Goal: Task Accomplishment & Management: Manage account settings

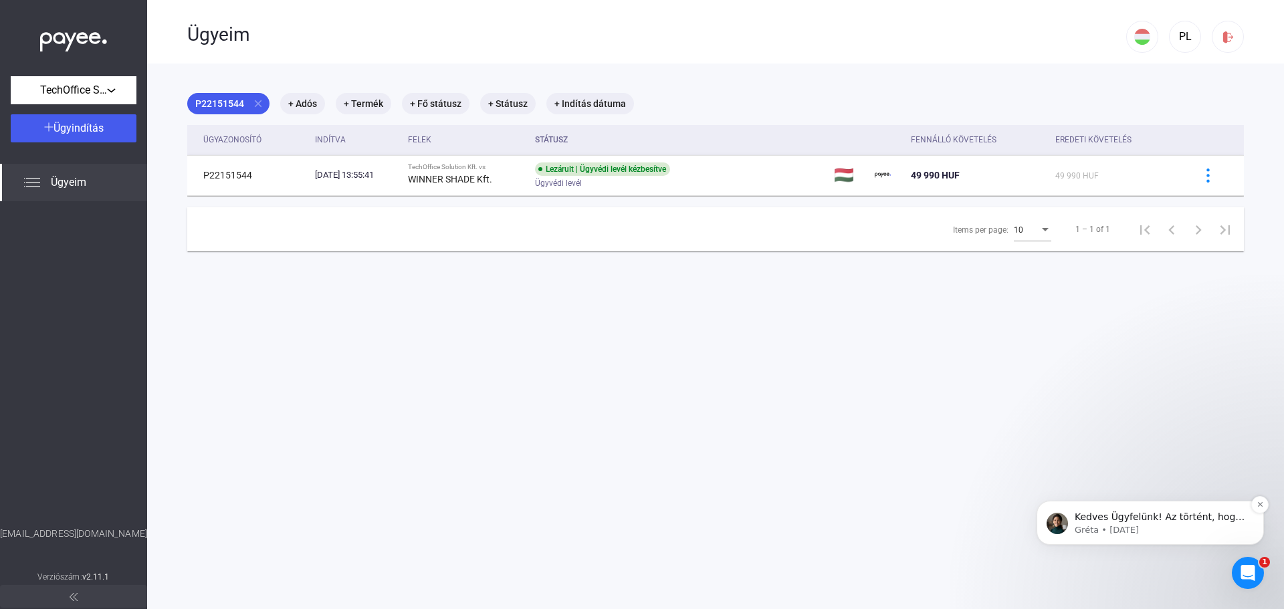
click at [1207, 521] on p "Kedves Ügyfelünk! Az történt, hogy az ugyanolyan hitelezői fiókokat összevontuk…" at bounding box center [1160, 517] width 172 height 13
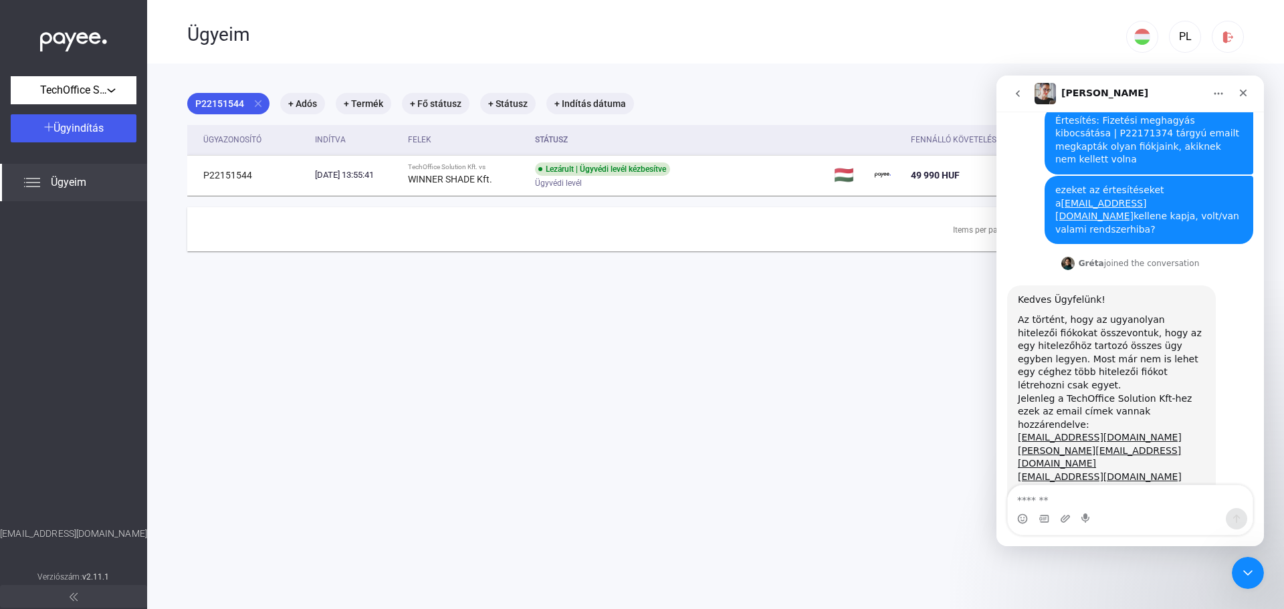
scroll to position [120, 0]
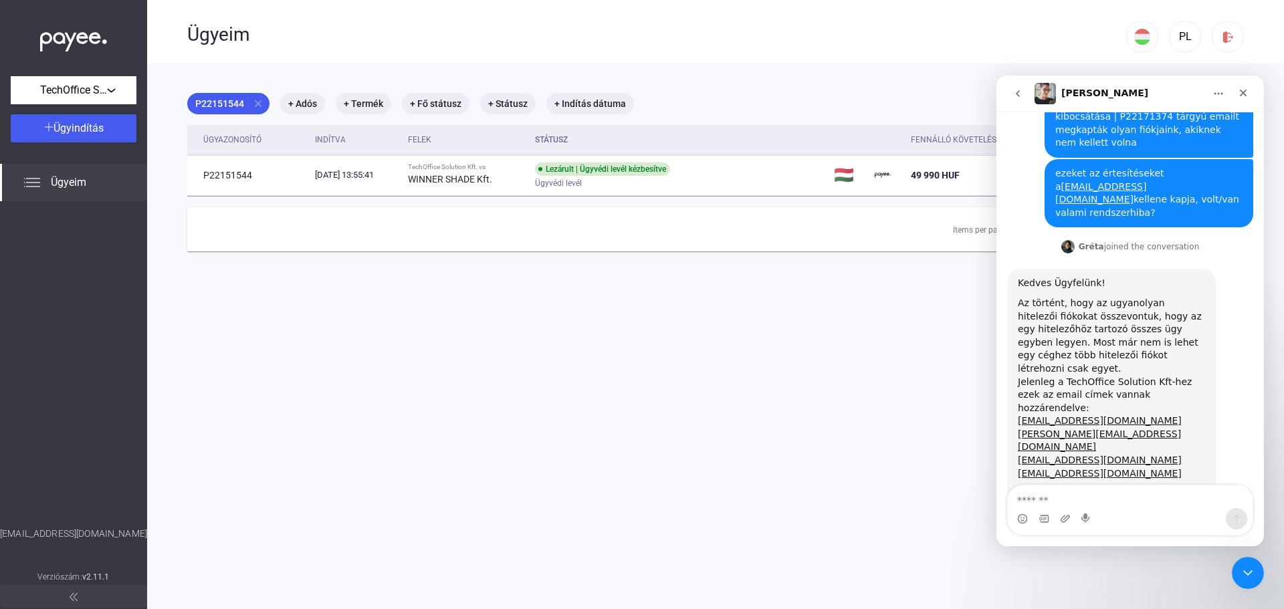
click at [1119, 497] on textarea "Üzenet…" at bounding box center [1129, 496] width 245 height 23
type textarea "*"
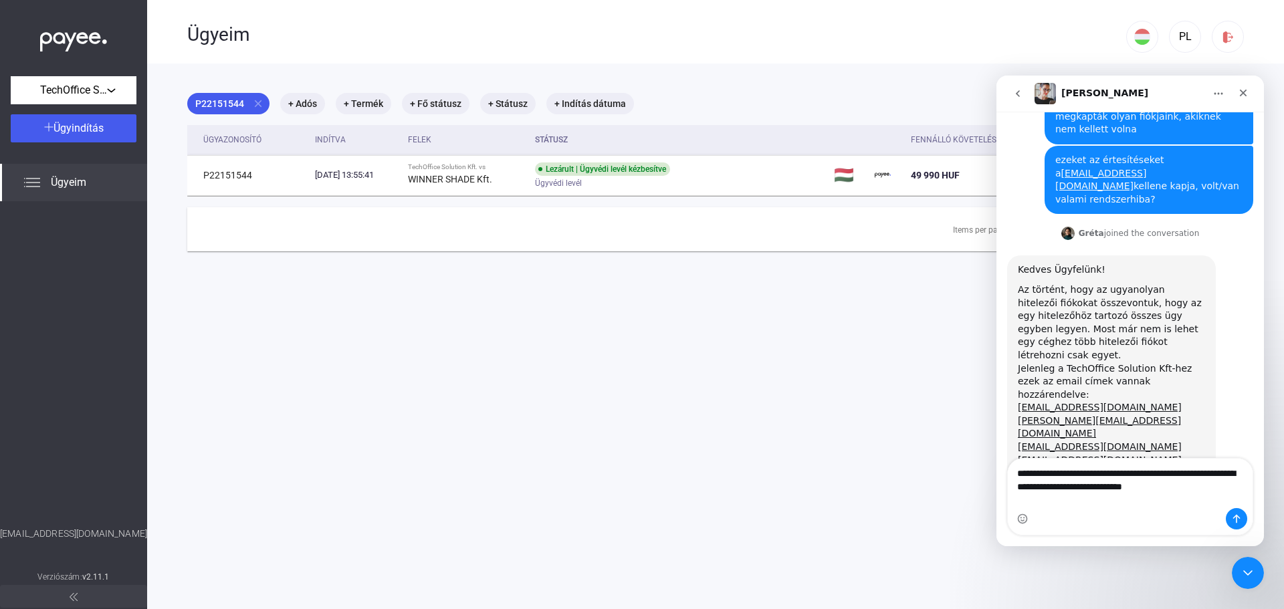
type textarea "**********"
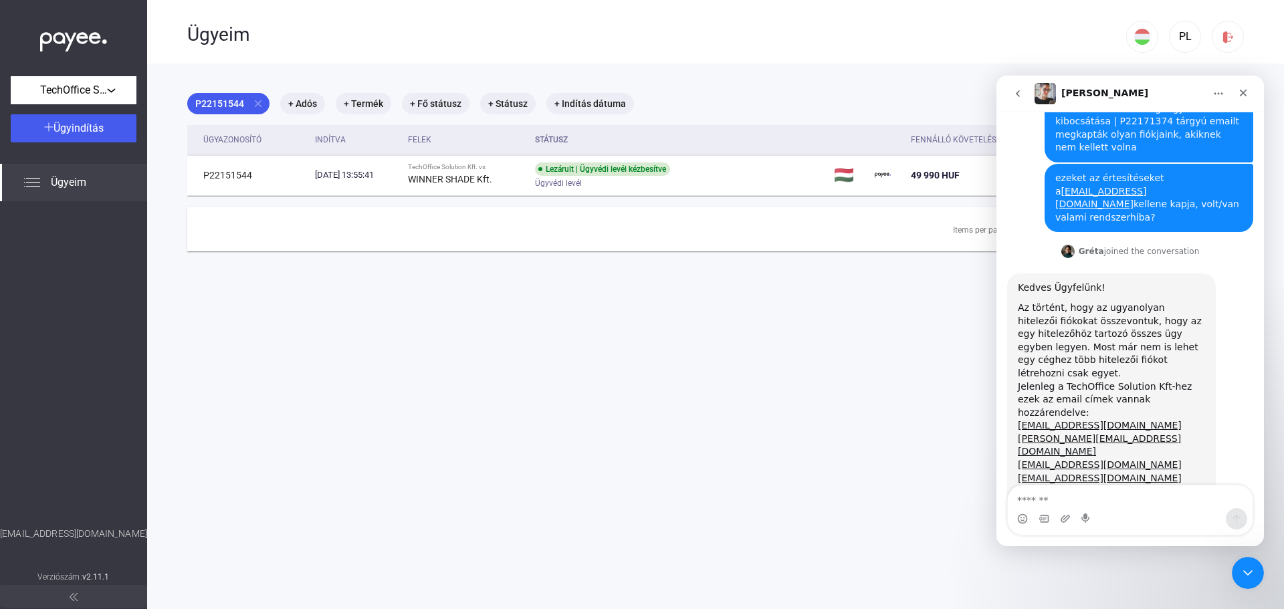
scroll to position [222, 0]
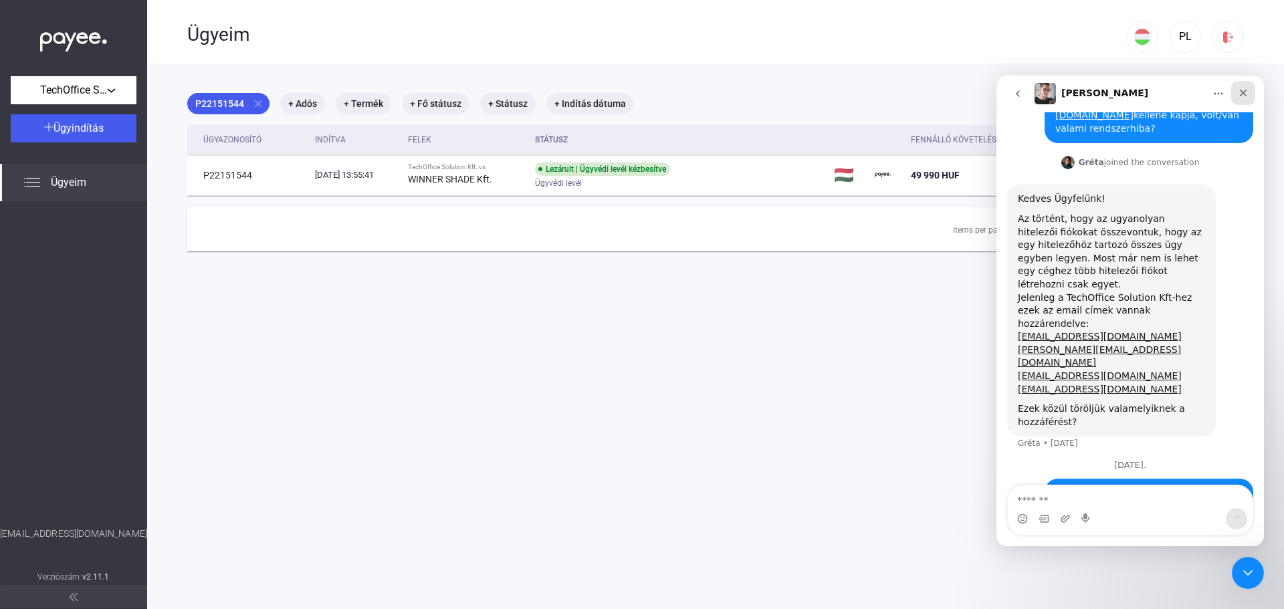
click at [1243, 86] on div "Bezárás" at bounding box center [1243, 93] width 24 height 24
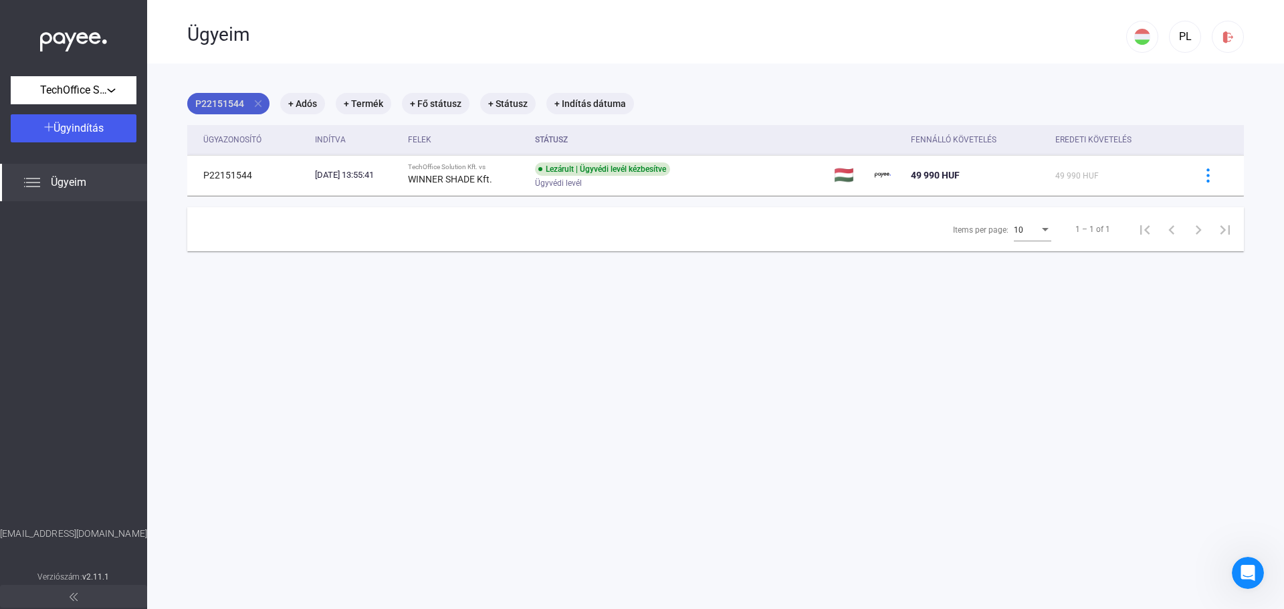
click at [257, 100] on mat-icon "close" at bounding box center [258, 104] width 12 height 12
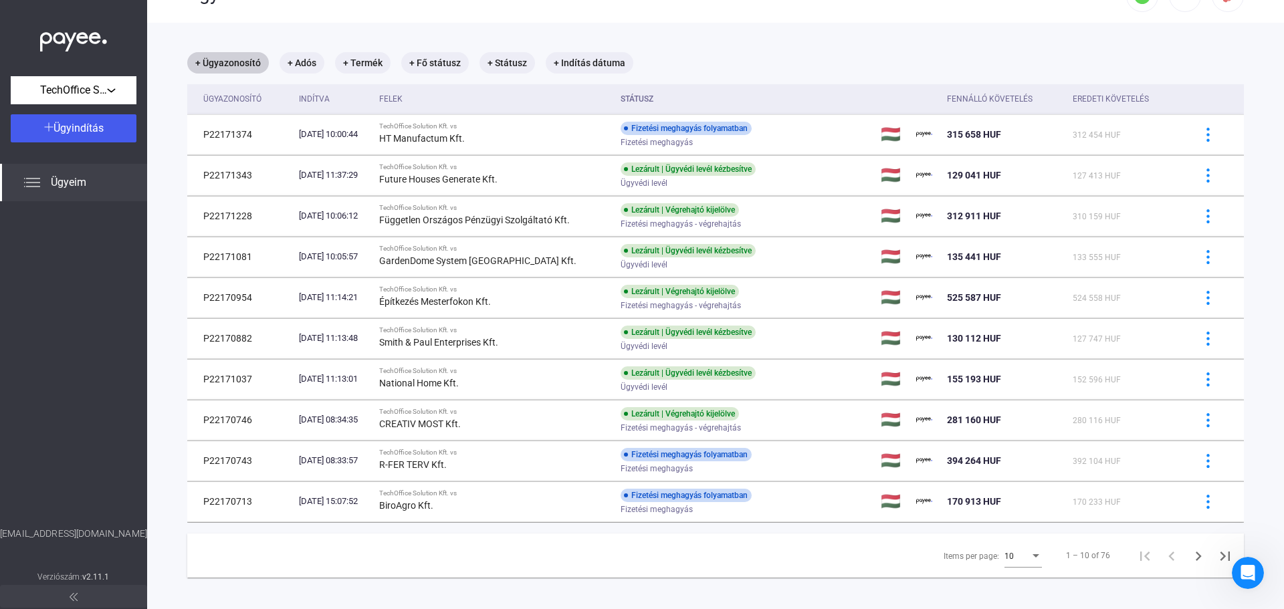
scroll to position [64, 0]
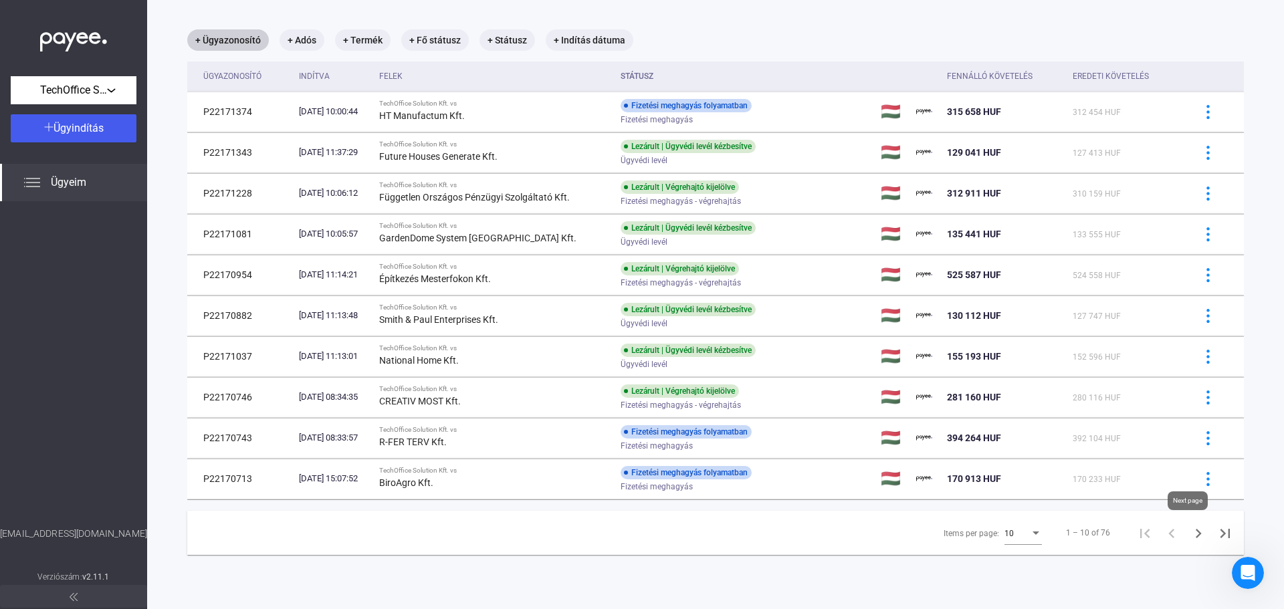
drag, startPoint x: 1185, startPoint y: 531, endPoint x: 1170, endPoint y: 521, distance: 17.8
click at [1189, 531] on icon "Next page" at bounding box center [1198, 533] width 19 height 19
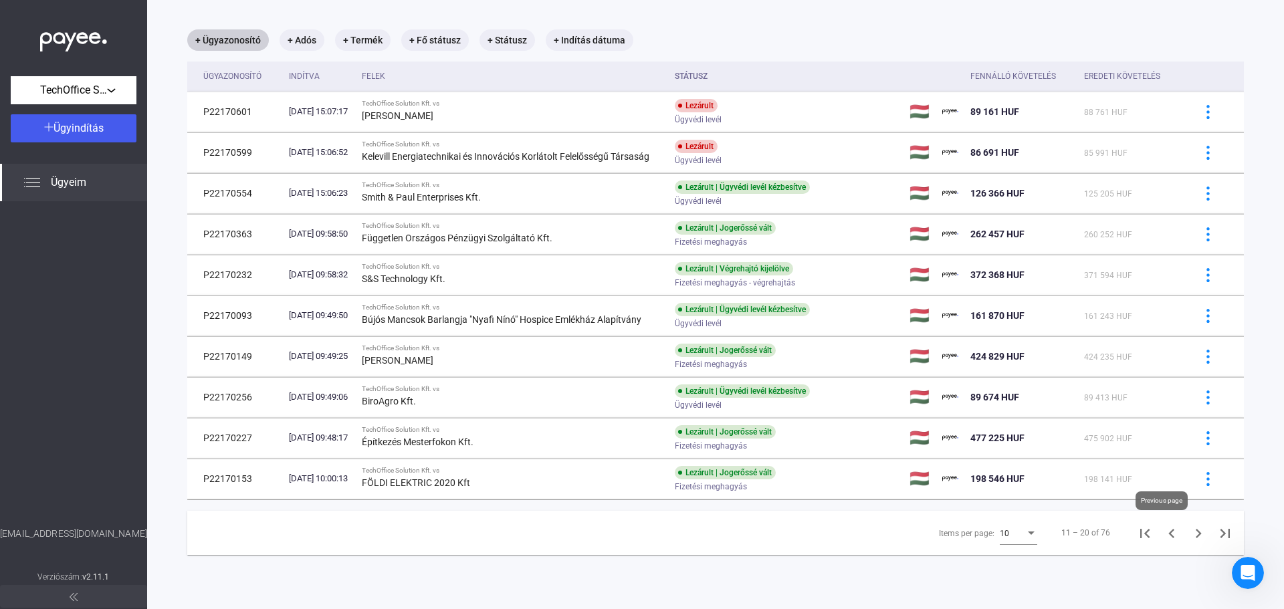
click at [1168, 530] on icon "Previous page" at bounding box center [1171, 533] width 6 height 9
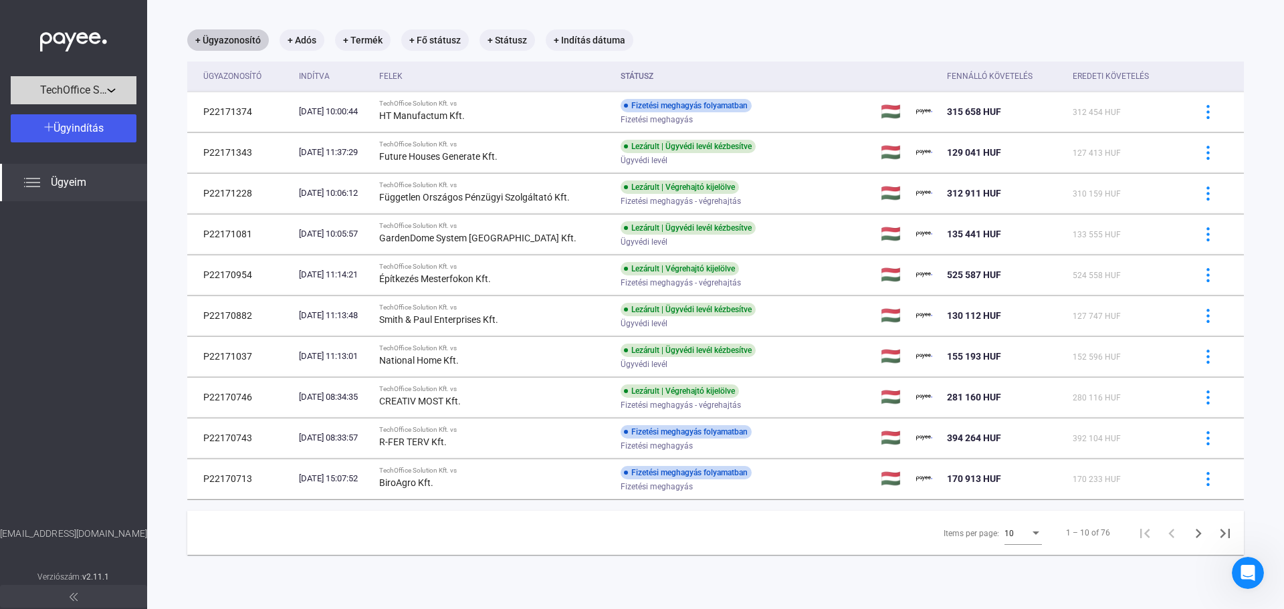
click at [102, 81] on button "TechOffice Solution Kft." at bounding box center [74, 90] width 126 height 28
click at [110, 83] on div at bounding box center [642, 304] width 1284 height 609
